Goal: Task Accomplishment & Management: Use online tool/utility

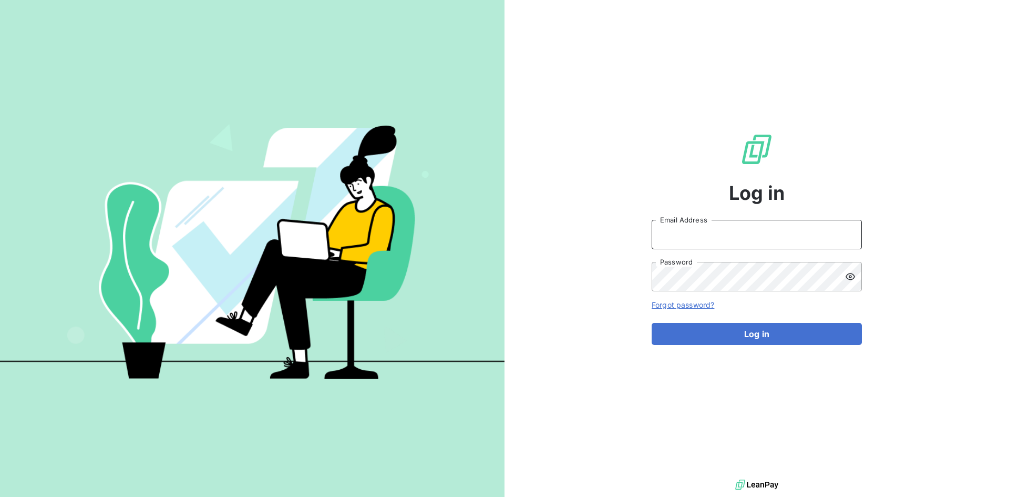
click at [674, 240] on input "Email Address" at bounding box center [757, 234] width 210 height 29
paste input "[PERSON_NAME][EMAIL_ADDRESS][PERSON_NAME][DOMAIN_NAME]"
type input "[PERSON_NAME][EMAIL_ADDRESS][PERSON_NAME][DOMAIN_NAME]"
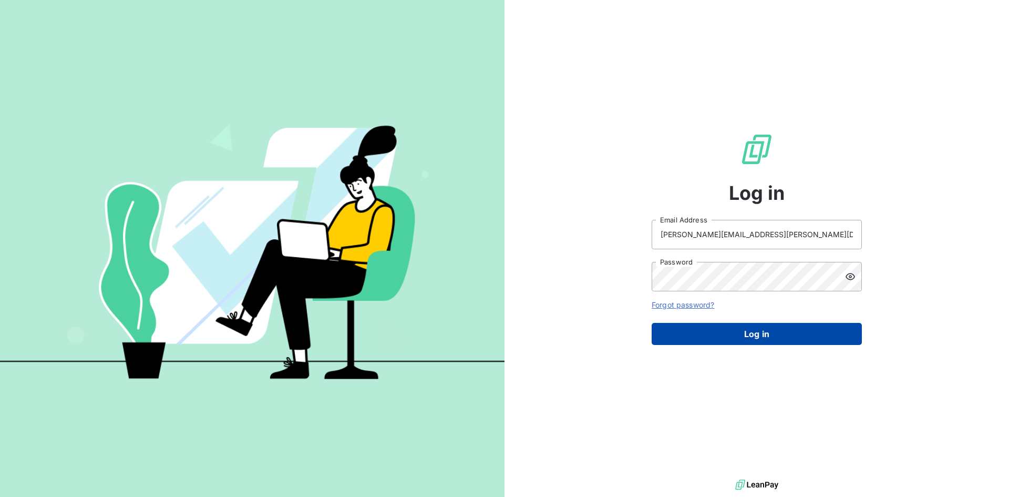
click at [714, 336] on button "Log in" at bounding box center [757, 334] width 210 height 22
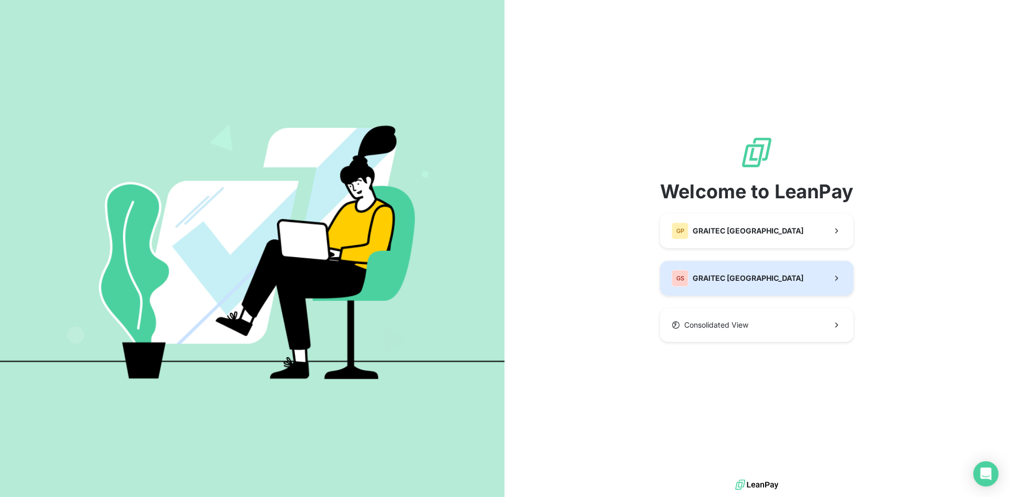
click at [702, 286] on div "GS GRAITEC SPAIN" at bounding box center [738, 278] width 132 height 17
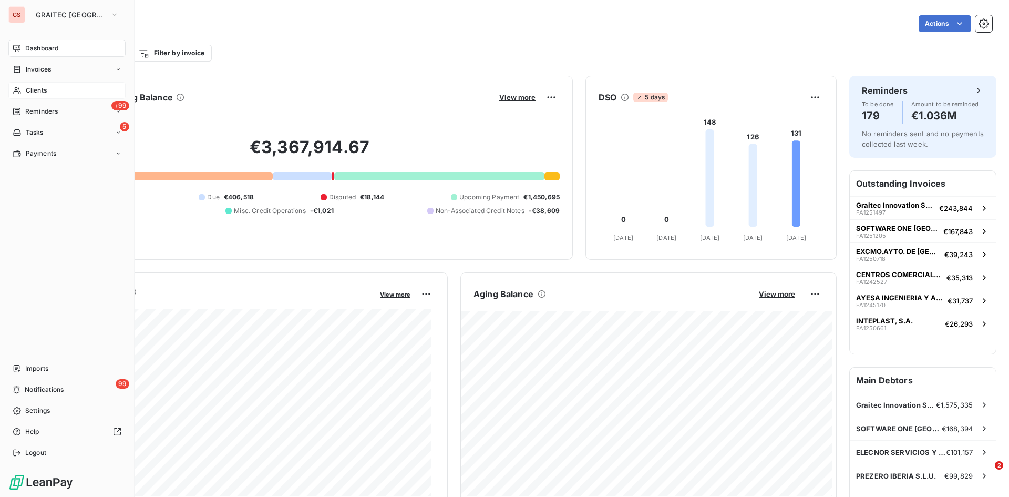
click at [37, 91] on span "Clients" at bounding box center [36, 90] width 21 height 9
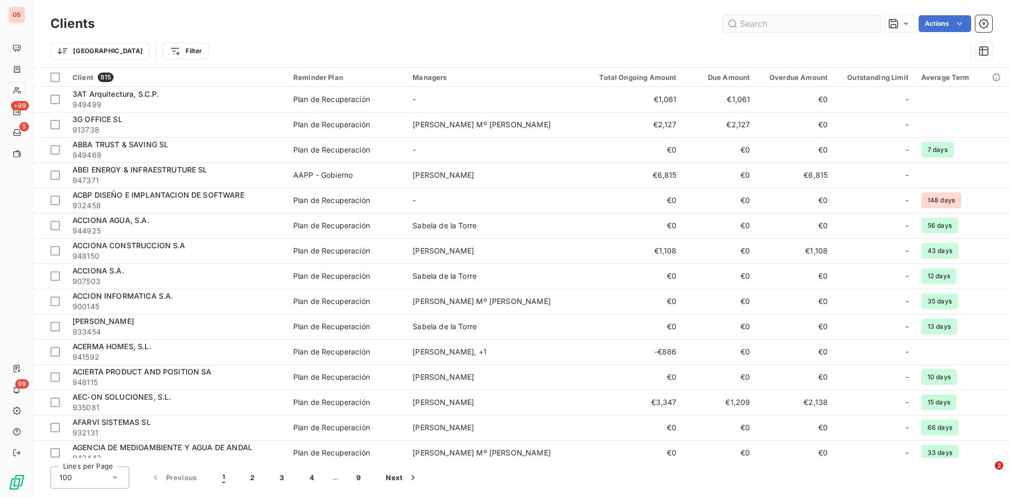
click at [823, 25] on input "text" at bounding box center [802, 23] width 158 height 17
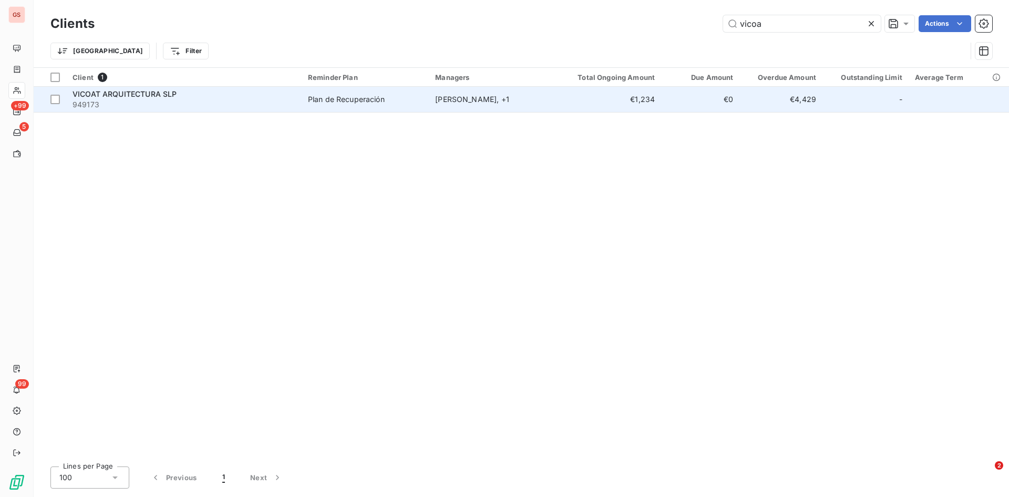
type input "vicoa"
click at [156, 109] on span "949173" at bounding box center [184, 104] width 223 height 11
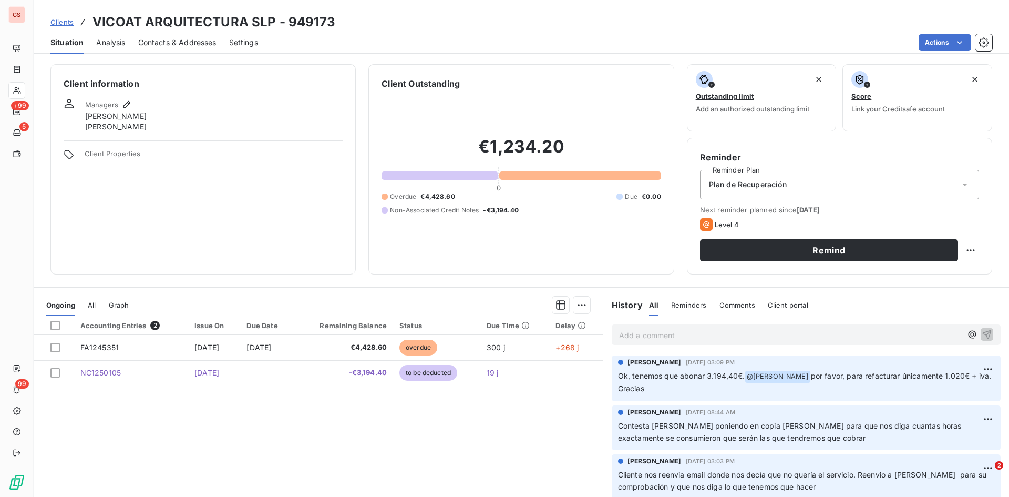
click at [707, 340] on p "Add a comment ﻿" at bounding box center [790, 335] width 343 height 13
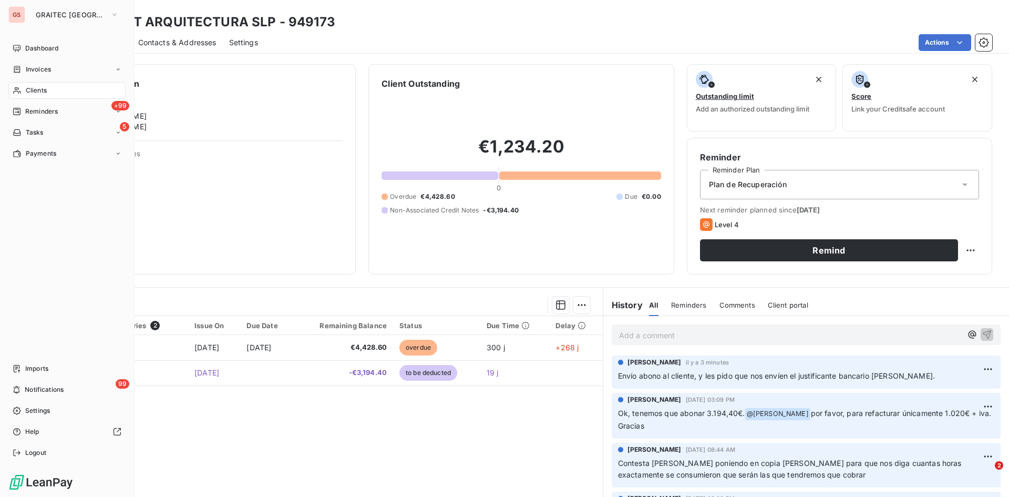
click at [32, 86] on span "Clients" at bounding box center [36, 90] width 21 height 9
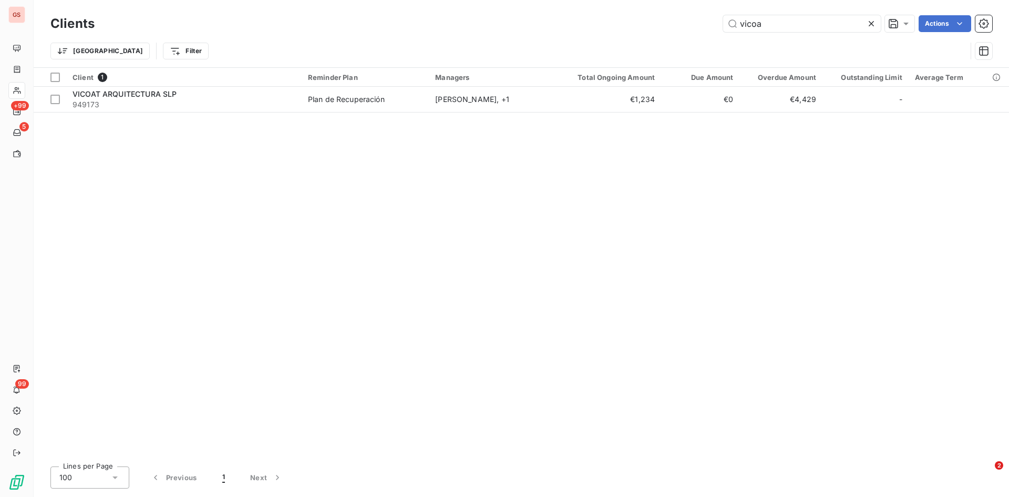
drag, startPoint x: 797, startPoint y: 28, endPoint x: 509, endPoint y: 24, distance: 287.5
click at [509, 24] on div "vicoa Actions" at bounding box center [549, 23] width 885 height 17
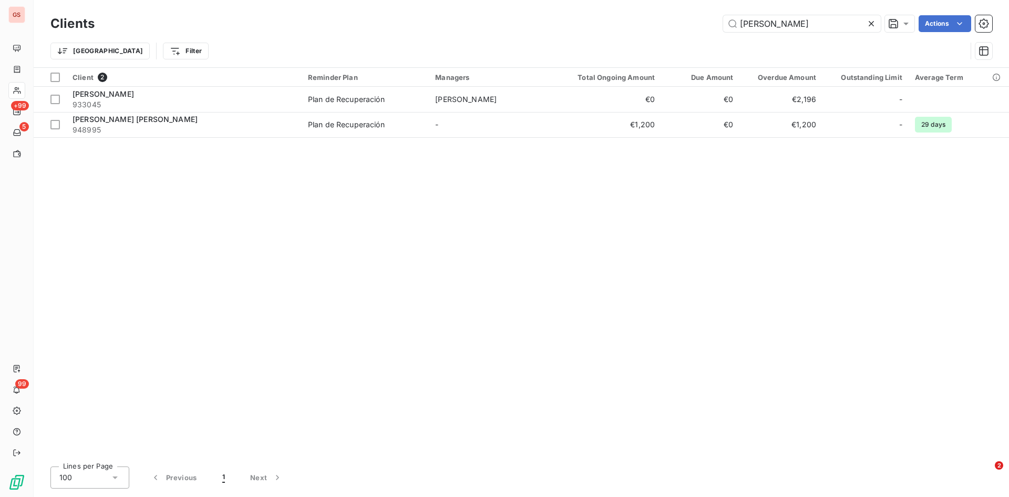
type input "[PERSON_NAME]"
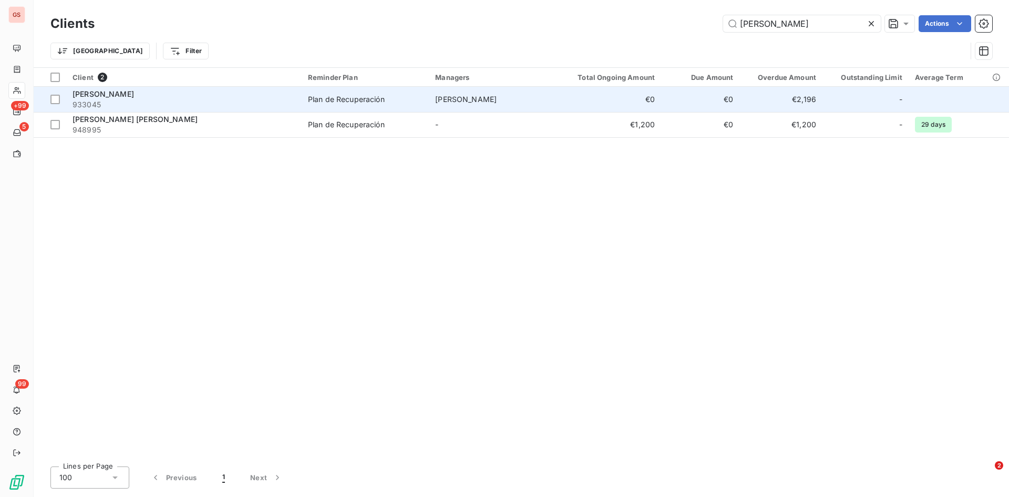
click at [134, 89] on span "[PERSON_NAME]" at bounding box center [103, 93] width 61 height 9
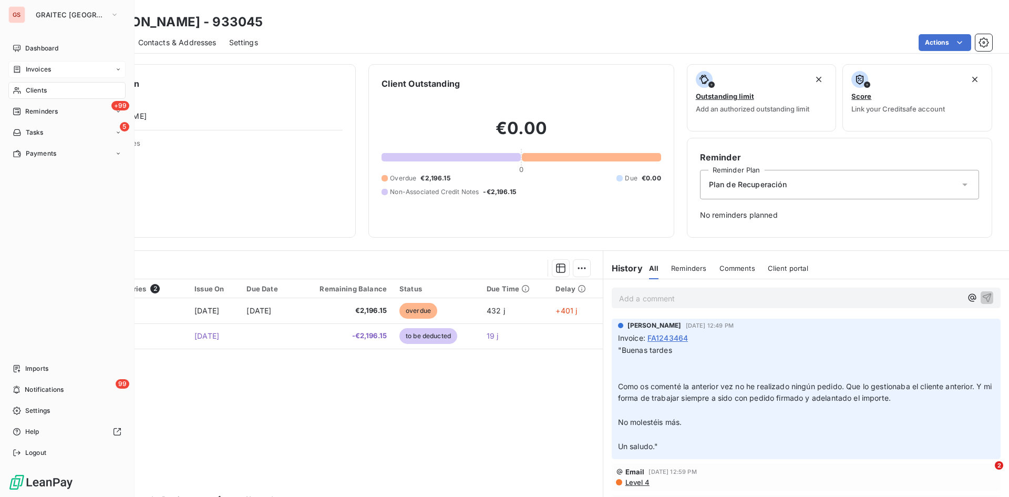
click at [31, 74] on div "Invoices" at bounding box center [66, 69] width 117 height 17
click at [47, 88] on div "Clients" at bounding box center [66, 90] width 117 height 17
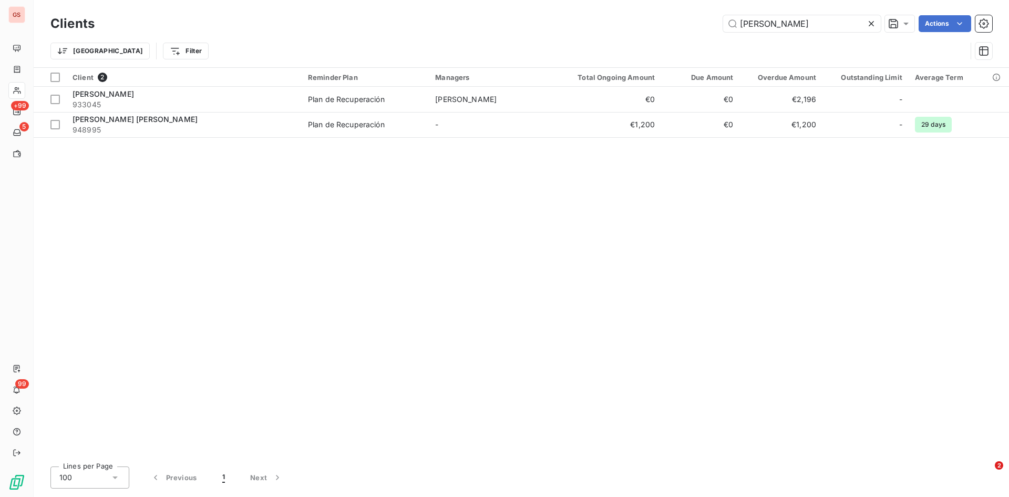
drag, startPoint x: 796, startPoint y: 30, endPoint x: 644, endPoint y: 28, distance: 152.4
click at [644, 28] on div "[PERSON_NAME]" at bounding box center [549, 23] width 885 height 17
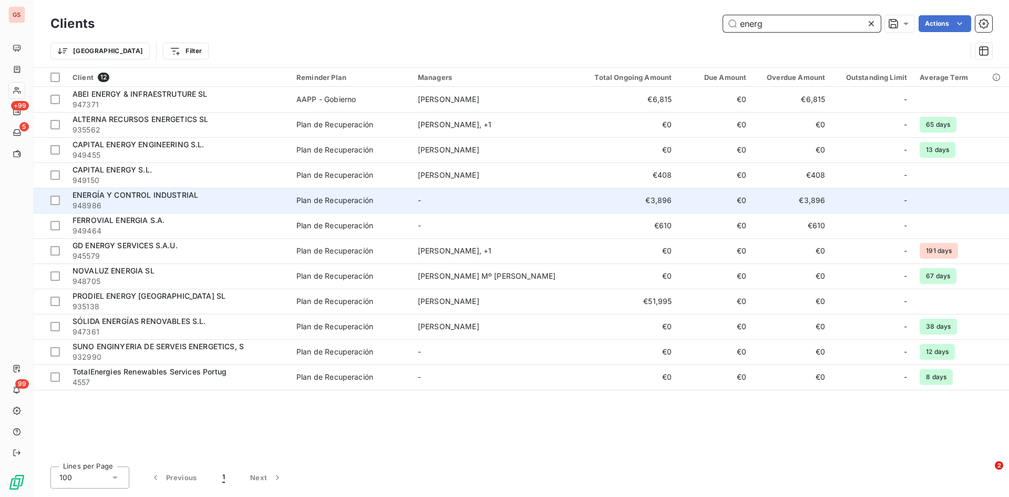
type input "energ"
click at [183, 196] on span "ENERGÍA Y CONTROL INDUSTRIAL" at bounding box center [136, 194] width 126 height 9
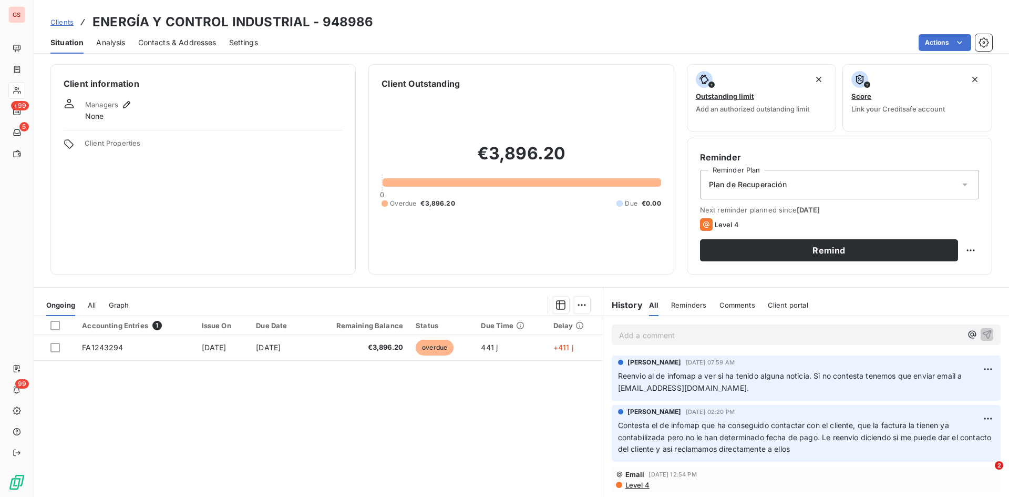
click at [634, 336] on p "Add a comment ﻿" at bounding box center [790, 335] width 343 height 13
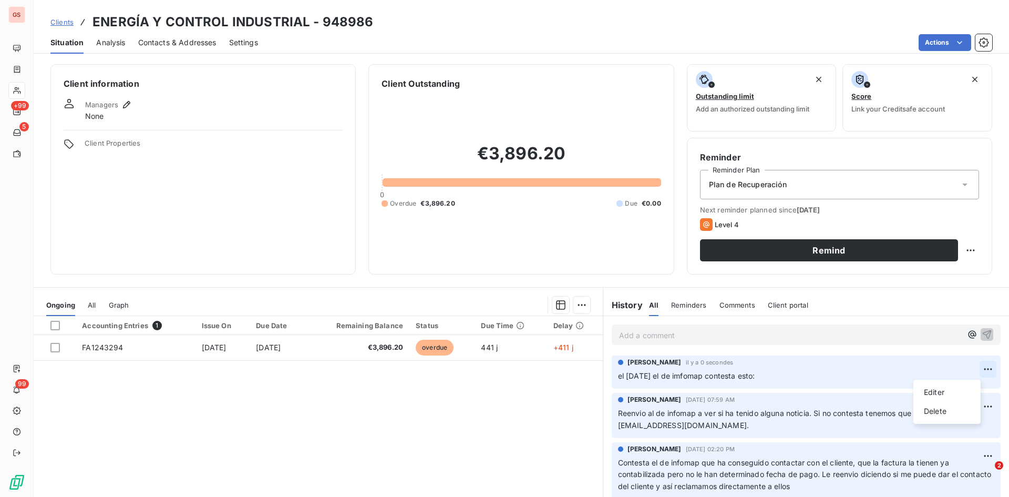
click at [978, 372] on html "GS +99 5 99 Clients ENERGÍA Y CONTROL INDUSTRIAL - 948986 Situation Analysis Co…" at bounding box center [504, 248] width 1009 height 497
click at [945, 391] on div "Editer" at bounding box center [947, 392] width 59 height 17
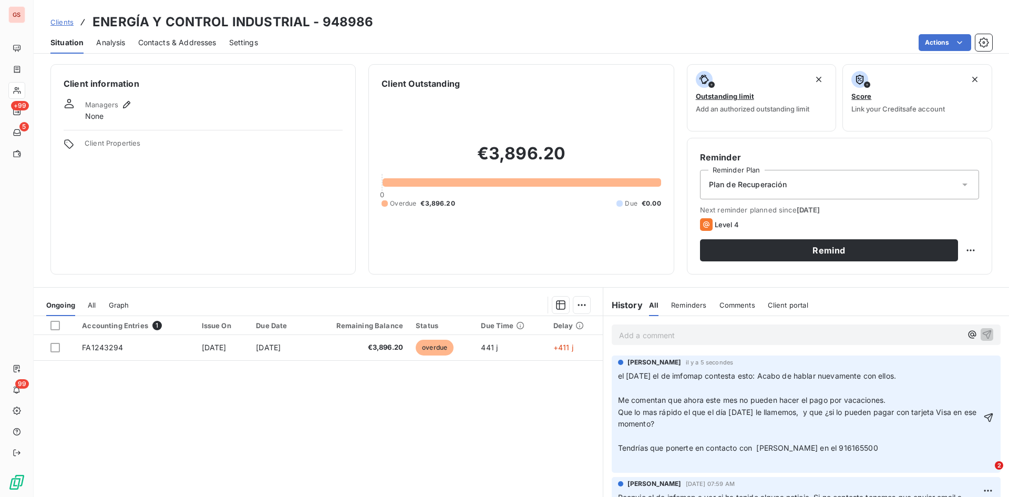
click at [770, 374] on span "el [DATE] el de imfomap contesta esto: Acabo de hablar nuevamente con ellos." at bounding box center [757, 375] width 278 height 9
click at [760, 370] on p "el [DATE] el de imfomap contesta esto: Acabo de hablar nuevamente con ellos." at bounding box center [806, 376] width 376 height 12
click at [972, 369] on html "GS +99 5 99 Clients ENERGÍA Y CONTROL INDUSTRIAL - 948986 Situation Analysis Co…" at bounding box center [504, 248] width 1009 height 497
click at [940, 387] on div "Editer" at bounding box center [947, 392] width 59 height 17
click at [853, 375] on span "el [DATE] el de imfomap contesta esto: Acabo de hablar nuevamente con ellos." at bounding box center [761, 375] width 287 height 9
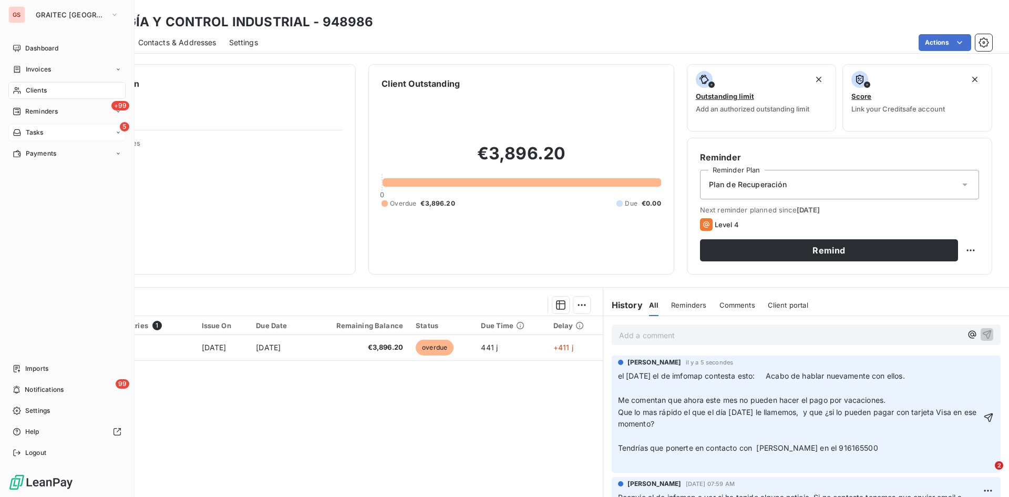
click at [38, 129] on span "Tasks" at bounding box center [35, 132] width 18 height 9
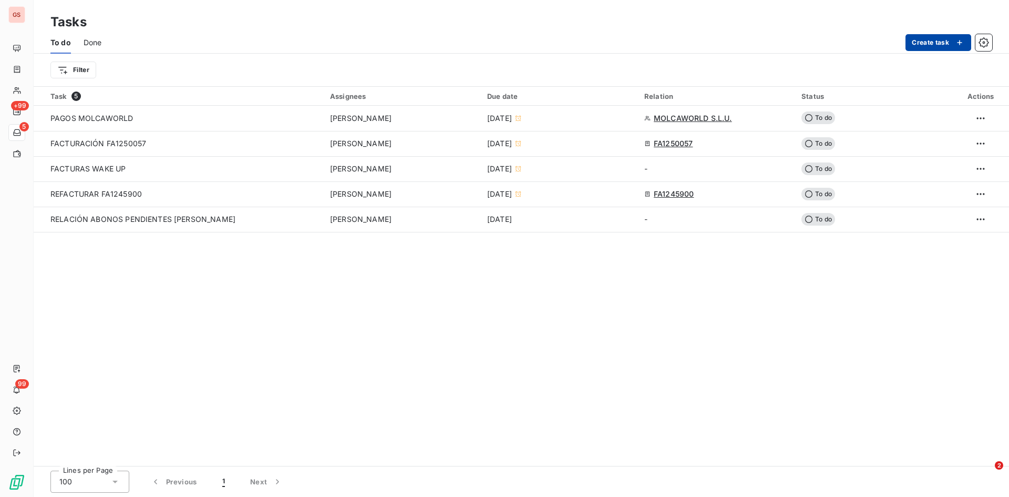
click at [935, 36] on button "Create task" at bounding box center [939, 42] width 66 height 17
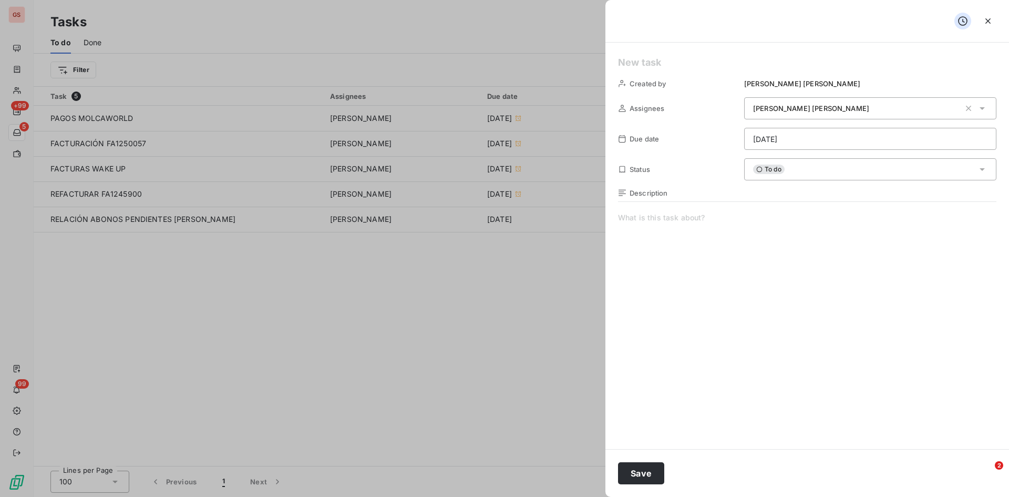
click at [986, 109] on icon at bounding box center [982, 108] width 11 height 11
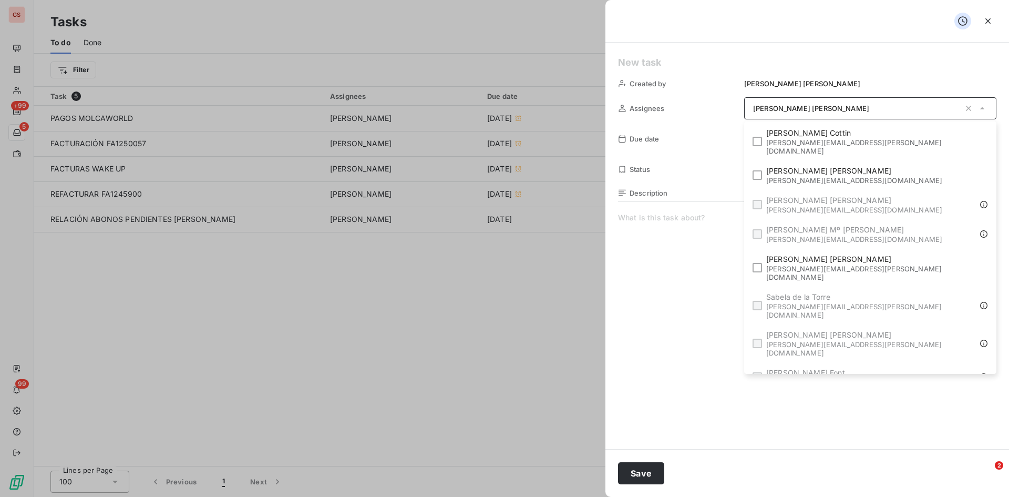
scroll to position [42, 0]
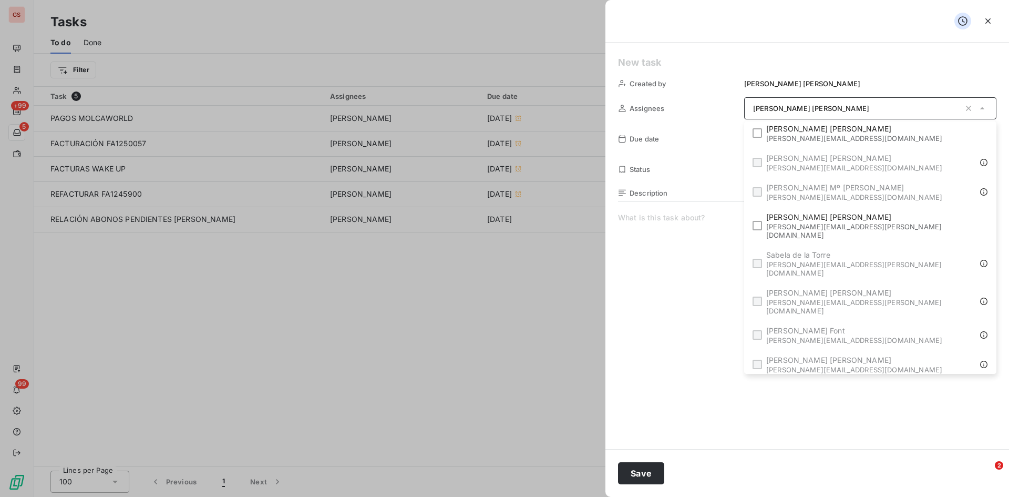
click at [864, 380] on li "[PERSON_NAME] Gómez [EMAIL_ADDRESS][PERSON_NAME][DOMAIN_NAME]" at bounding box center [870, 398] width 248 height 36
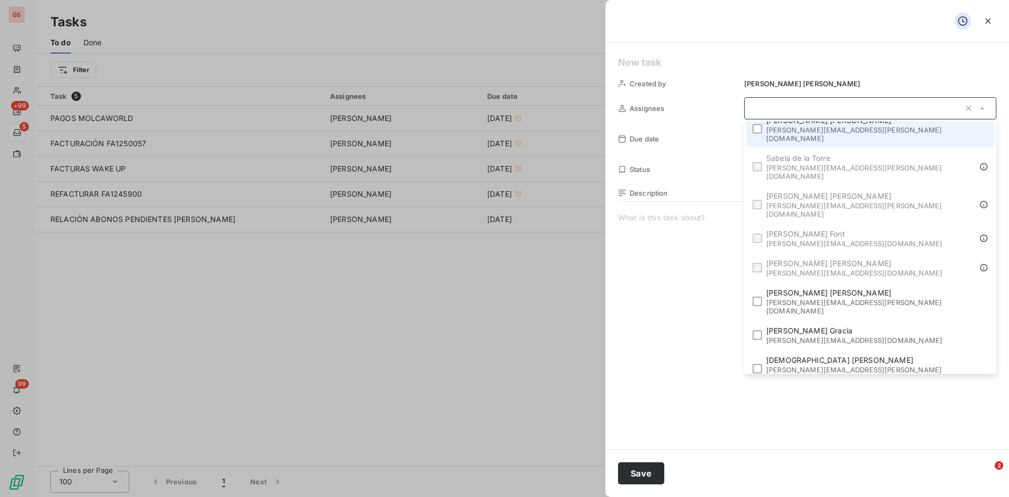
scroll to position [158, 0]
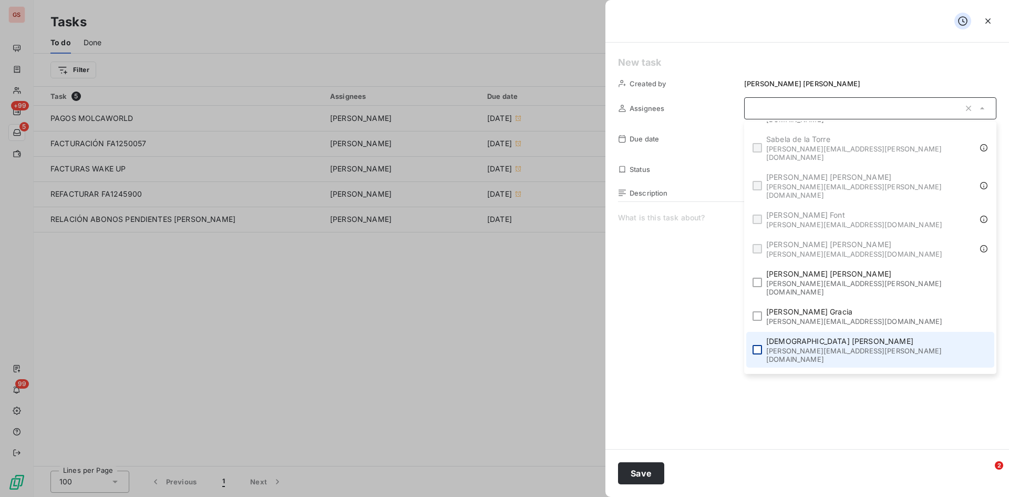
click at [762, 345] on div at bounding box center [757, 349] width 9 height 9
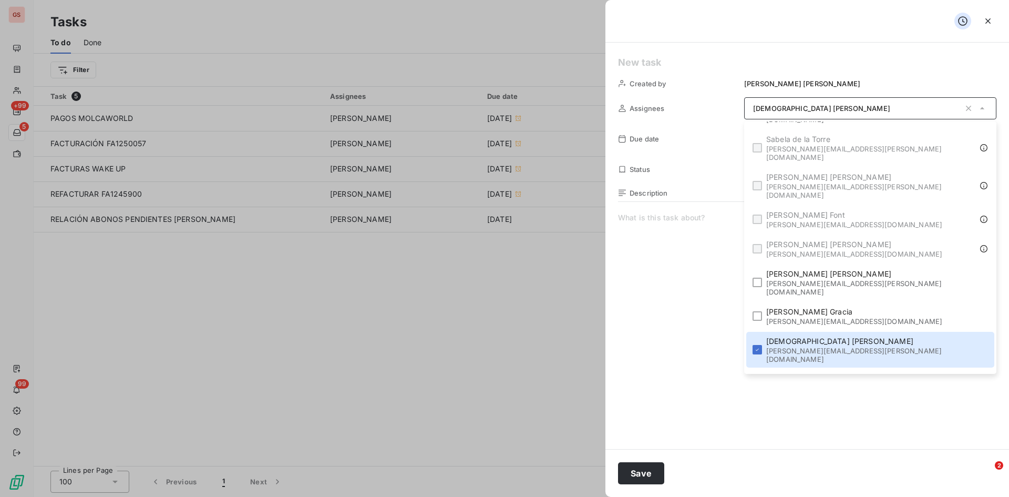
click at [685, 301] on span at bounding box center [807, 313] width 378 height 202
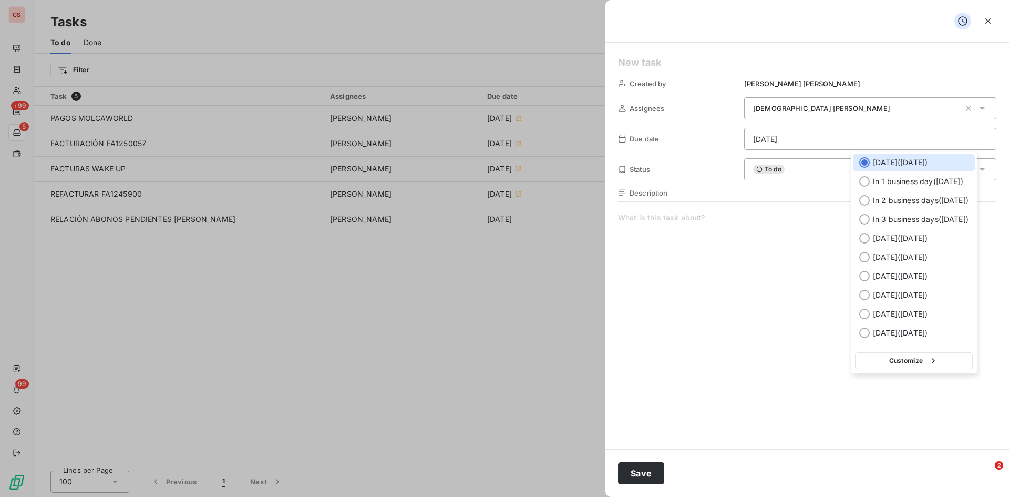
click at [830, 133] on html "GS +99 5 99 Tasks To do Done Create task Filter Task 5 Assignees Due date Relat…" at bounding box center [504, 248] width 1009 height 497
click at [859, 237] on div "[DATE] ( [DATE] )" at bounding box center [914, 238] width 122 height 17
type input "[DATE]"
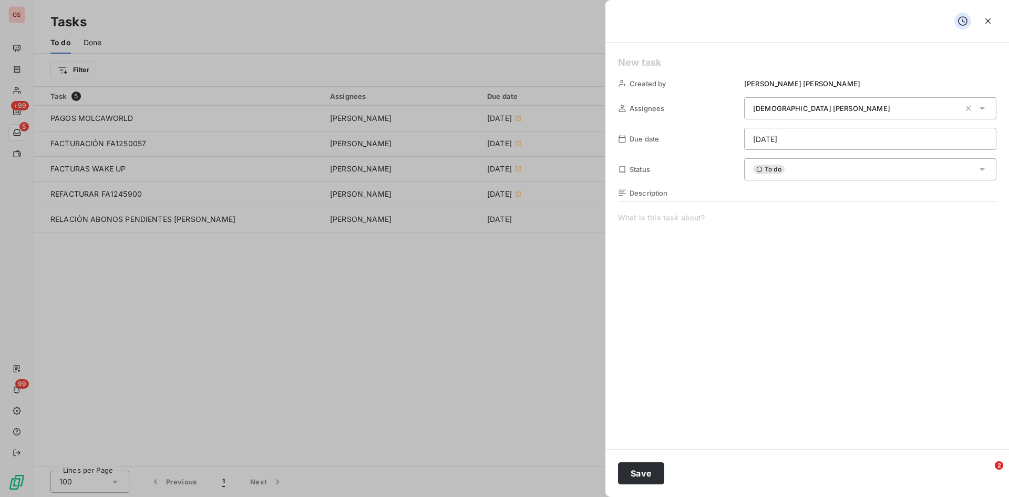
click at [639, 224] on span at bounding box center [807, 313] width 378 height 202
paste span
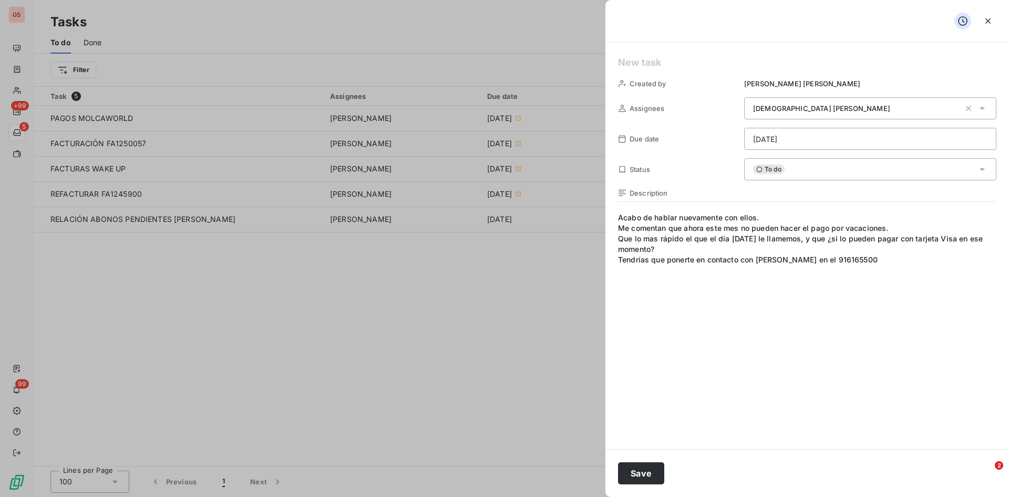
click at [758, 191] on div "Description" at bounding box center [807, 193] width 378 height 8
click at [823, 162] on div "To do" at bounding box center [870, 169] width 252 height 22
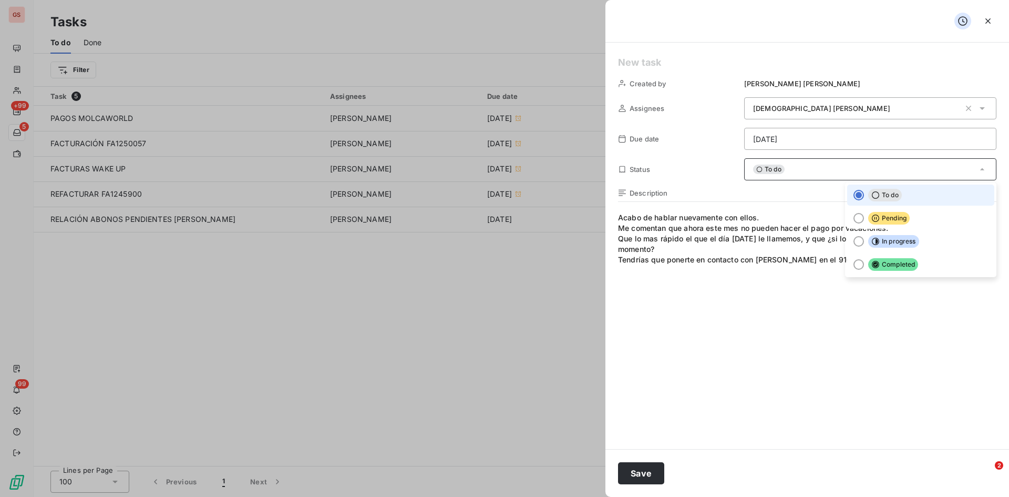
click at [823, 162] on div "To do" at bounding box center [870, 169] width 252 height 22
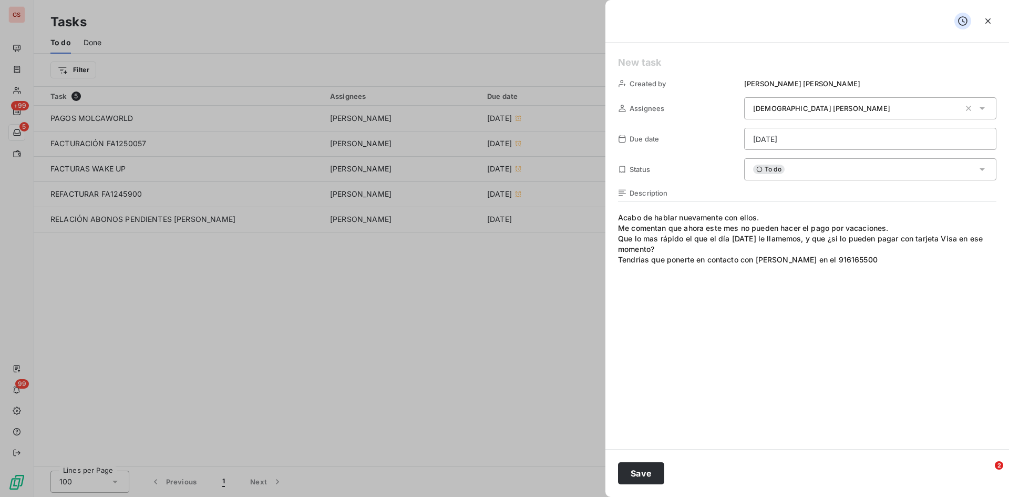
click at [637, 56] on h5 at bounding box center [807, 62] width 378 height 15
click at [645, 474] on button "Save" at bounding box center [641, 473] width 46 height 22
